Goal: Task Accomplishment & Management: Use online tool/utility

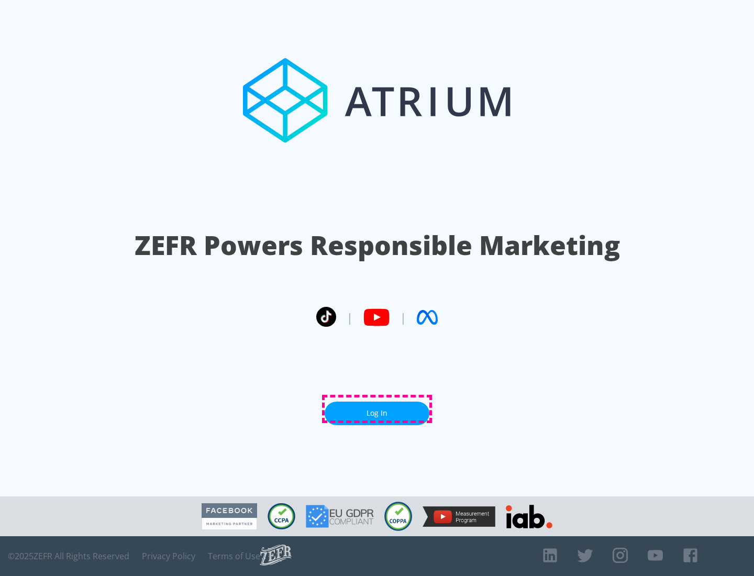
click at [377, 409] on link "Log In" at bounding box center [377, 414] width 105 height 24
